Goal: Transaction & Acquisition: Book appointment/travel/reservation

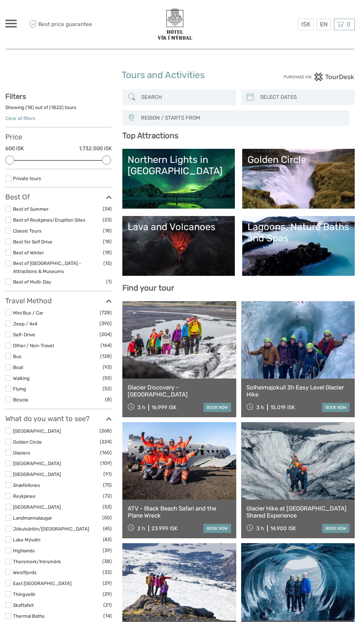
select select
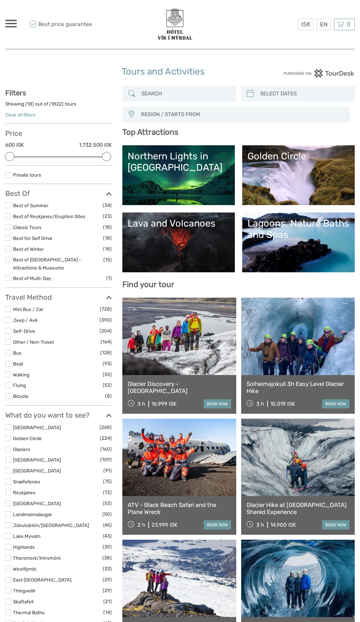
scroll to position [12, 0]
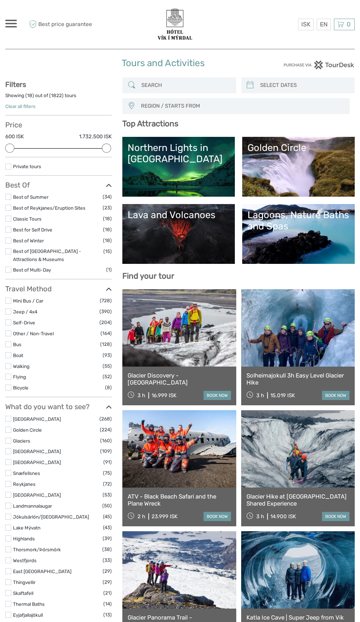
click at [170, 236] on link "Lava and Volcanoes" at bounding box center [179, 233] width 102 height 49
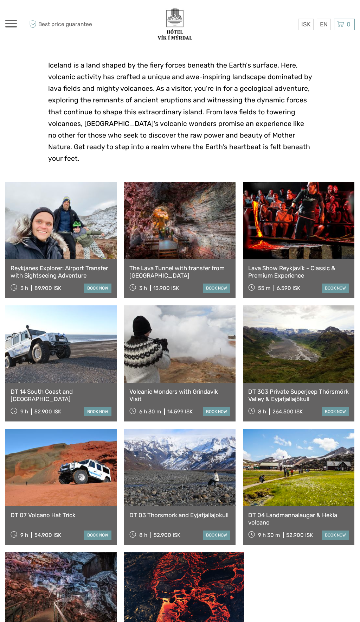
scroll to position [165, 0]
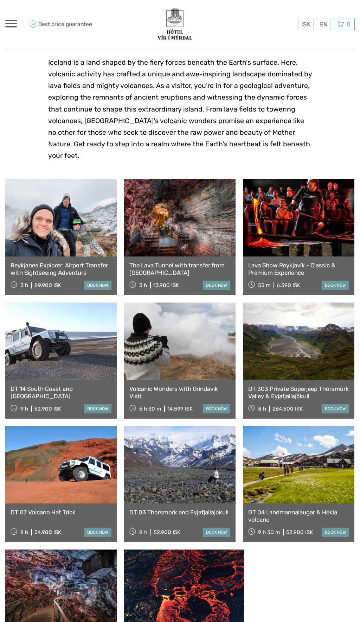
click at [195, 204] on link at bounding box center [179, 217] width 111 height 77
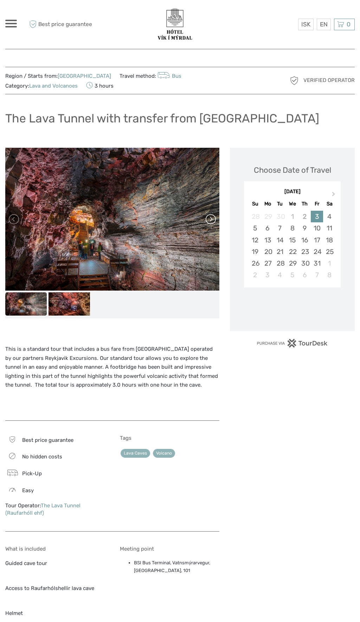
click at [207, 213] on link at bounding box center [210, 218] width 11 height 11
